Goal: Task Accomplishment & Management: Manage account settings

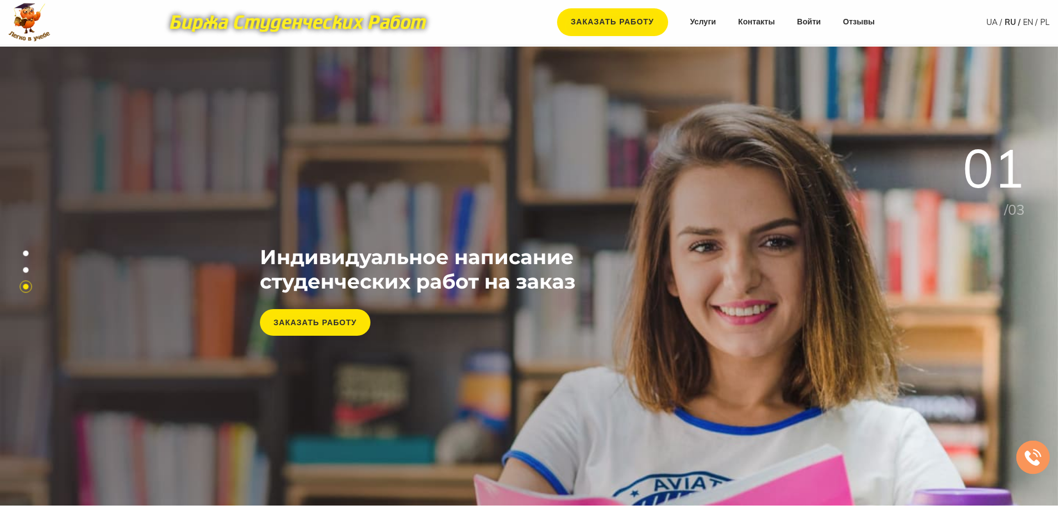
click at [923, 100] on div "Индивидуальное написание студенческих работ на заказ Заказать работу" at bounding box center [529, 276] width 1058 height 459
click at [806, 24] on link "Войти" at bounding box center [809, 22] width 24 height 11
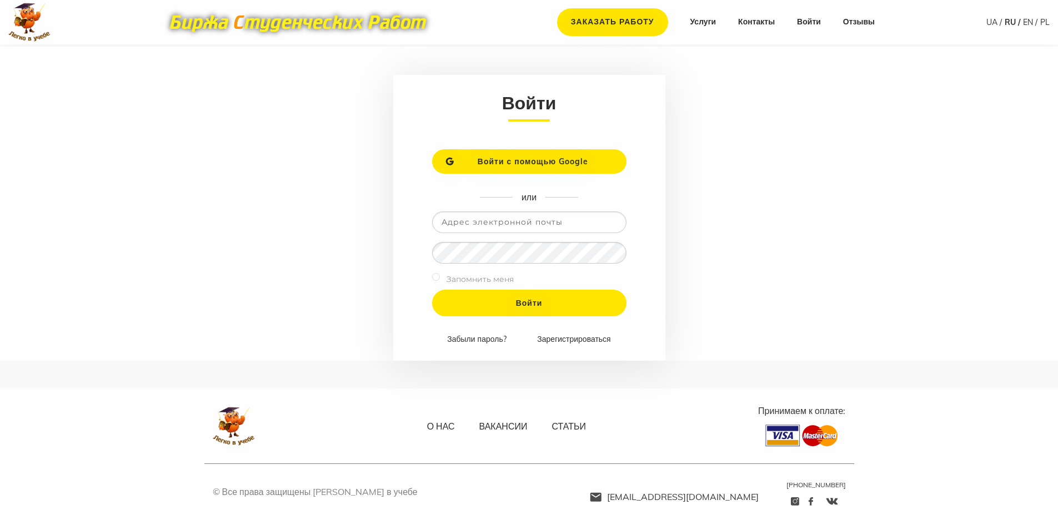
drag, startPoint x: 0, startPoint y: 0, endPoint x: 516, endPoint y: 228, distance: 564.1
click at [516, 228] on input "email" at bounding box center [529, 223] width 194 height 22
type input "[EMAIL_ADDRESS][DOMAIN_NAME]"
click at [432, 290] on input "Войти" at bounding box center [529, 303] width 194 height 27
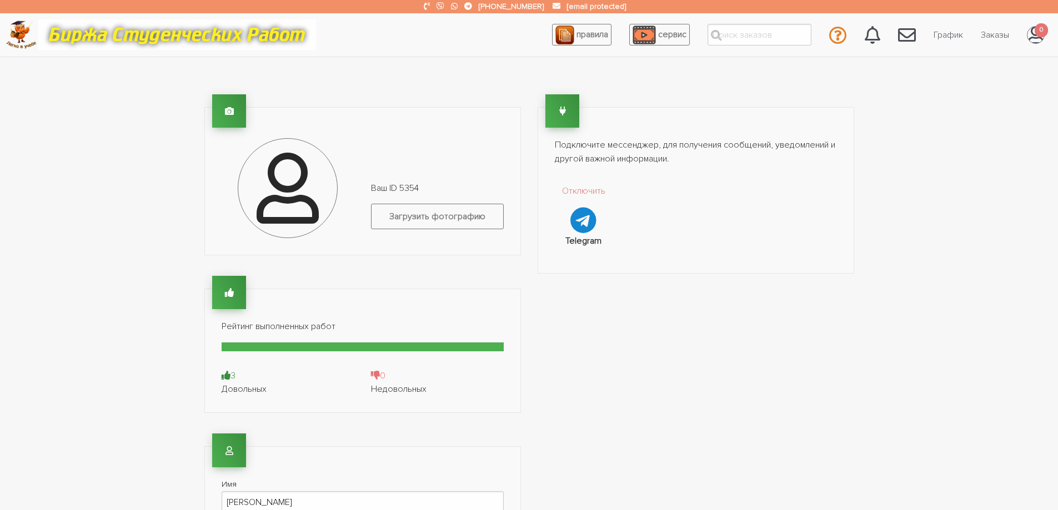
scroll to position [7, 0]
type input "99 552 0012"
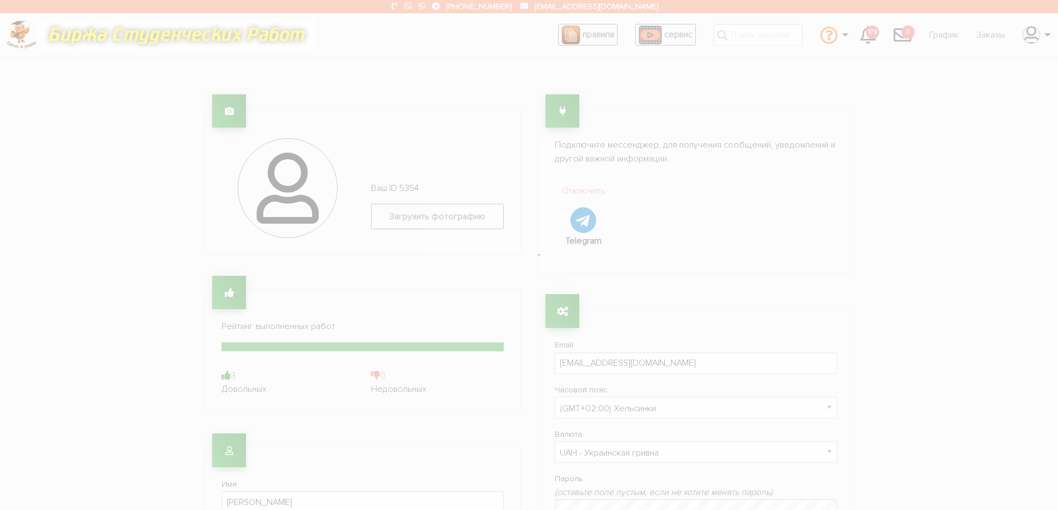
click at [910, 96] on div at bounding box center [529, 255] width 1058 height 510
click at [860, 170] on div at bounding box center [529, 255] width 1058 height 510
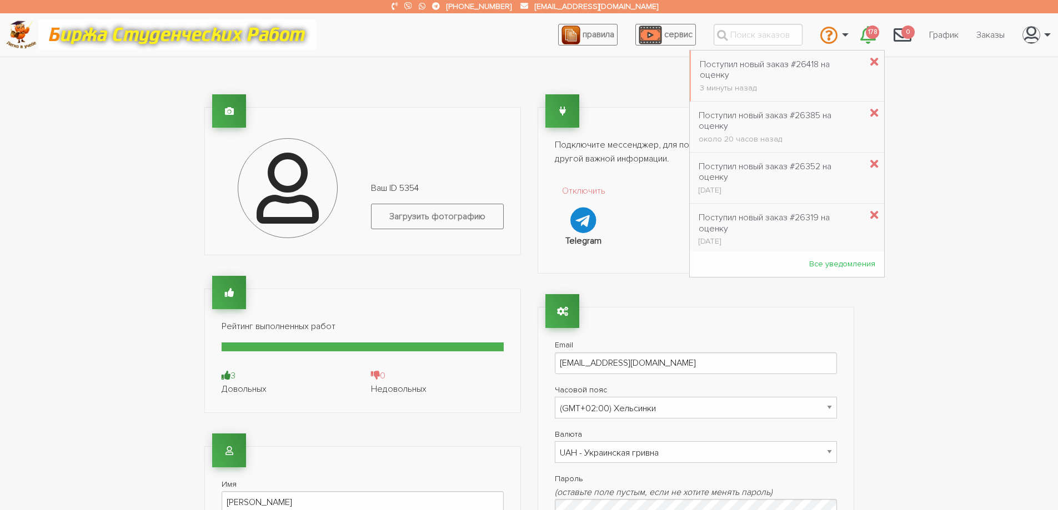
click at [872, 31] on span "178" at bounding box center [872, 33] width 13 height 14
click at [776, 61] on div "Поступил новый заказ #26418 на оценку" at bounding box center [781, 69] width 162 height 21
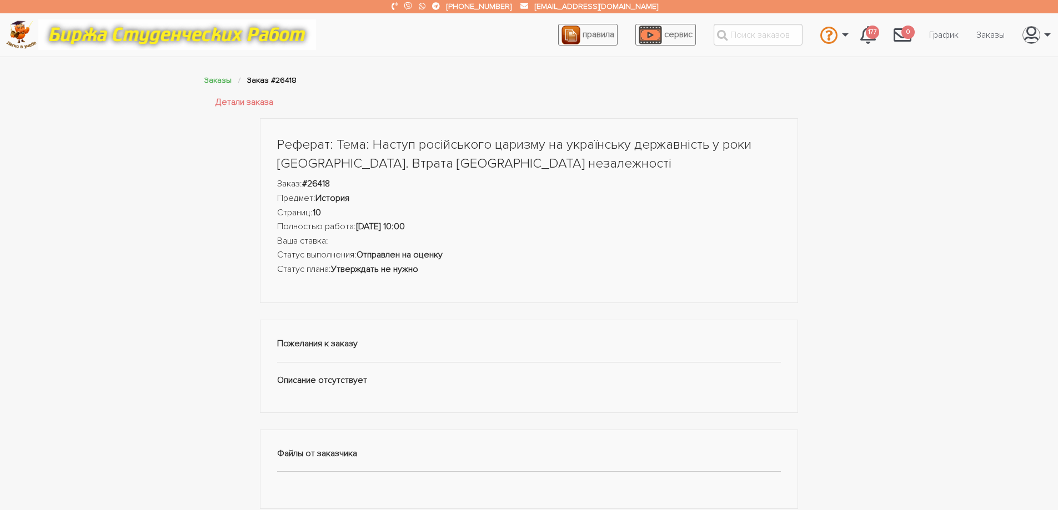
drag, startPoint x: 0, startPoint y: 0, endPoint x: 683, endPoint y: 207, distance: 713.6
click at [683, 207] on li "Страниц: 10" at bounding box center [529, 213] width 504 height 14
click at [979, 131] on link "Выйти" at bounding box center [998, 133] width 110 height 21
